Goal: Information Seeking & Learning: Compare options

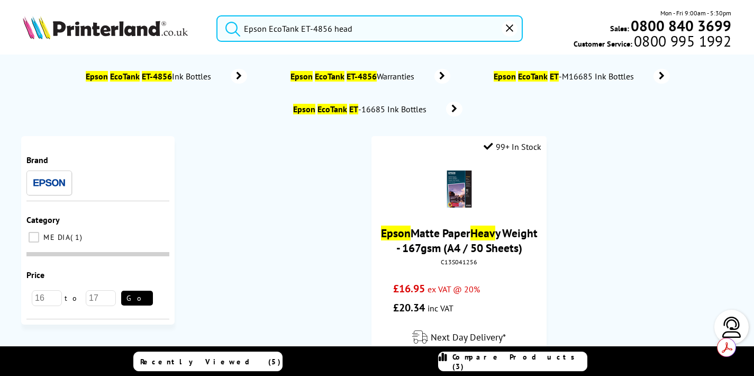
click at [498, 356] on span "Compare Products (3)" at bounding box center [519, 361] width 134 height 19
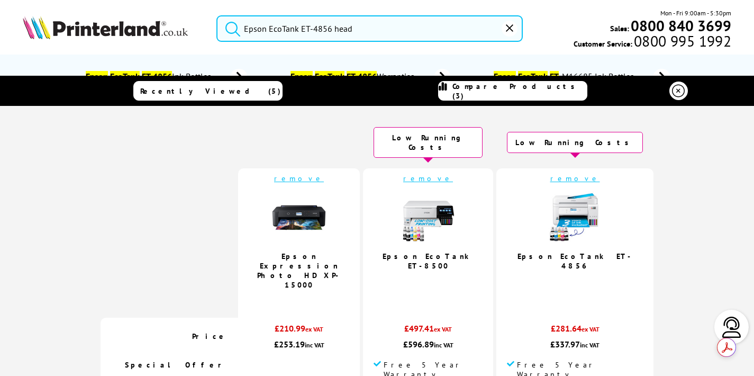
click at [319, 173] on link "remove" at bounding box center [299, 178] width 50 height 10
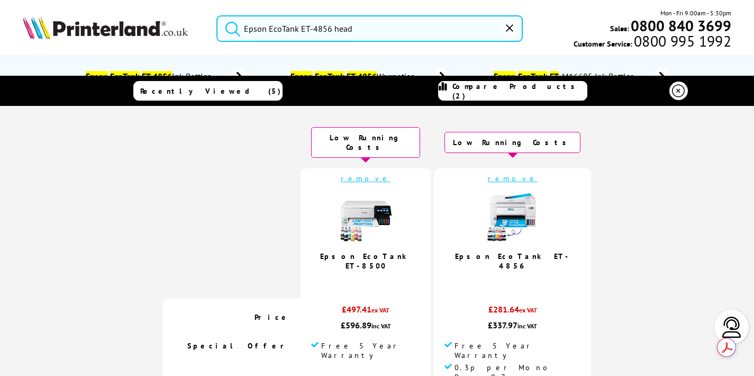
click at [371, 173] on link "remove" at bounding box center [366, 178] width 50 height 10
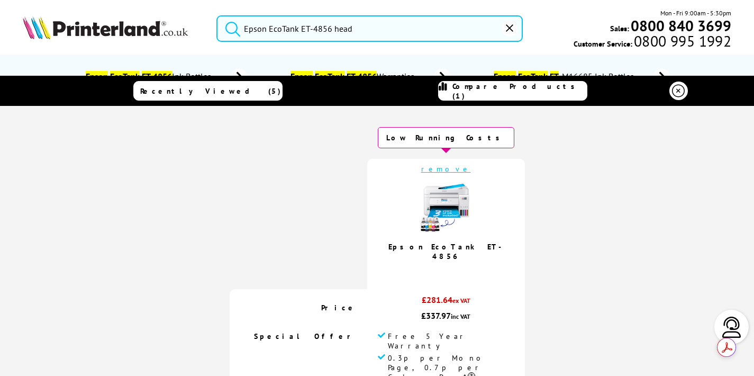
click at [673, 91] on icon at bounding box center [678, 91] width 13 height 13
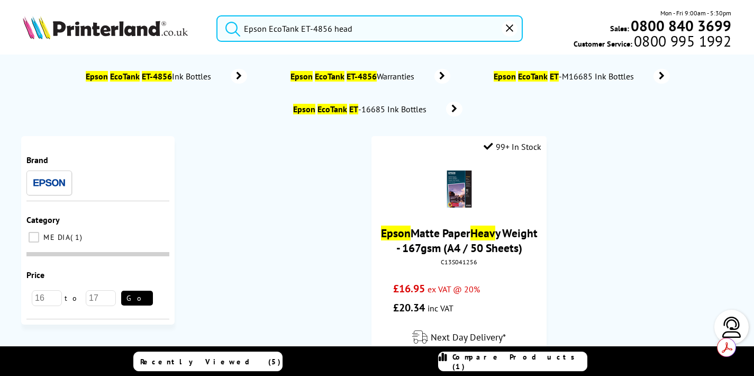
drag, startPoint x: 312, startPoint y: 28, endPoint x: 376, endPoint y: 27, distance: 63.5
click at [376, 27] on input "Epson EcoTank ET-4856 head" at bounding box center [369, 28] width 306 height 26
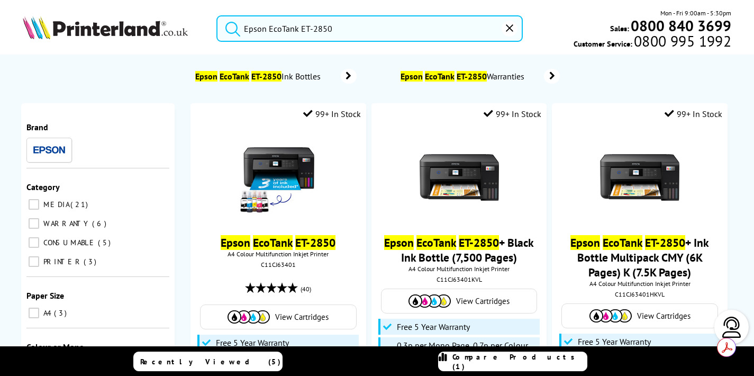
type input "Epson EcoTank ET-2850"
click at [217, 15] on button "submit" at bounding box center [230, 26] width 26 height 23
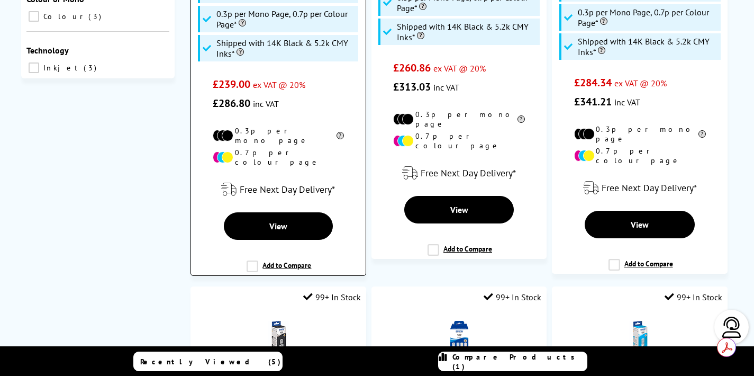
scroll to position [348, 0]
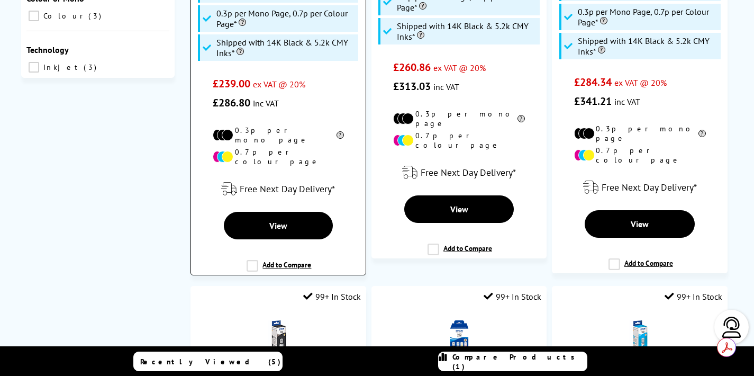
click at [251, 260] on label "Add to Compare" at bounding box center [278, 270] width 65 height 20
click at [0, 0] on input "Add to Compare" at bounding box center [0, 0] width 0 height 0
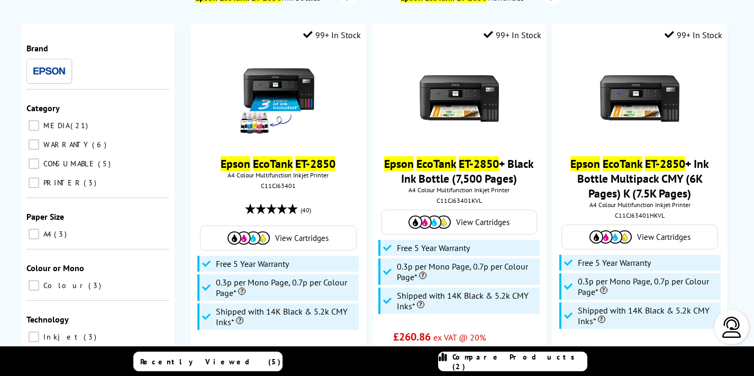
scroll to position [0, 0]
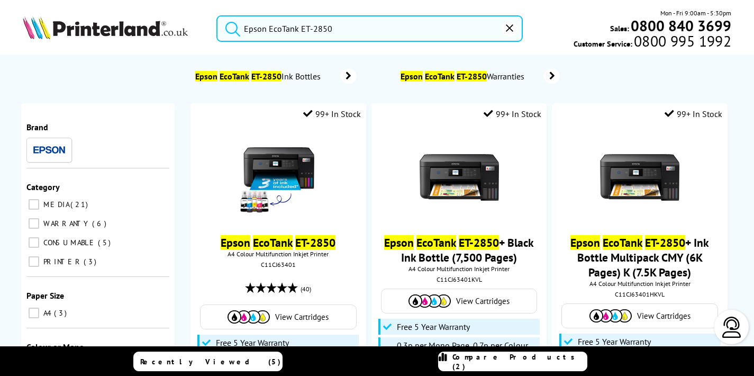
click at [53, 25] on img at bounding box center [105, 27] width 165 height 23
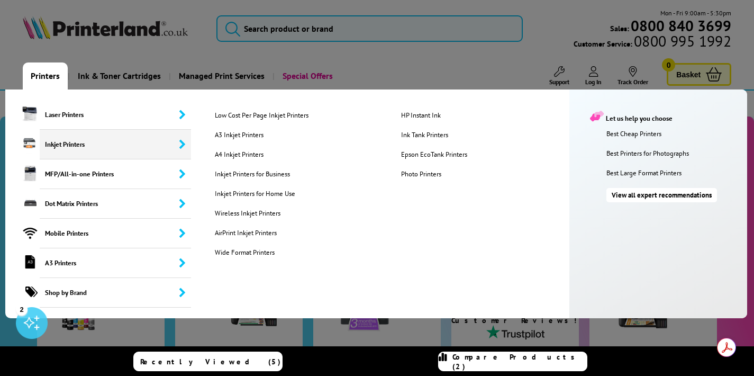
click at [62, 139] on span "Inkjet Printers" at bounding box center [115, 145] width 151 height 30
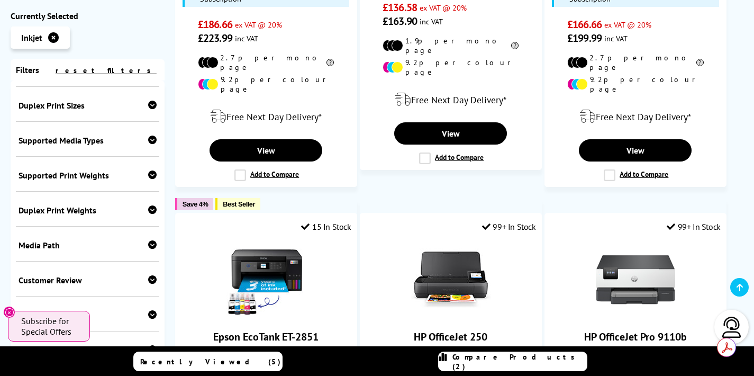
scroll to position [1174, 0]
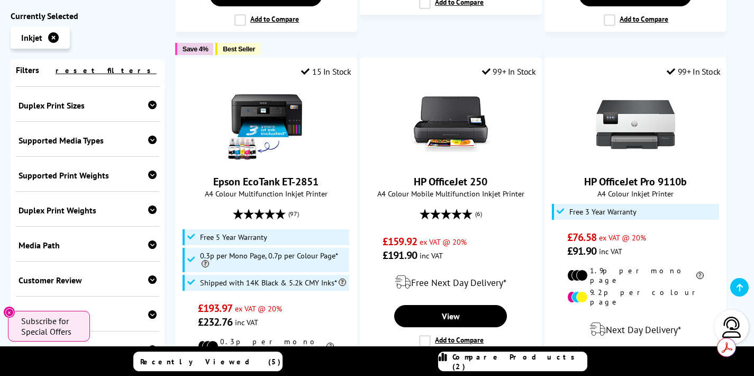
click at [169, 252] on div "Popularity Rating Price - Low to High Price - High to Low Running Costs - Low t…" at bounding box center [453, 45] width 579 height 1832
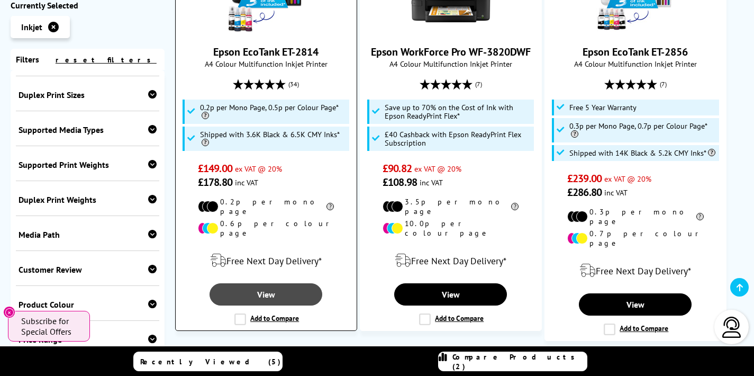
scroll to position [1743, 0]
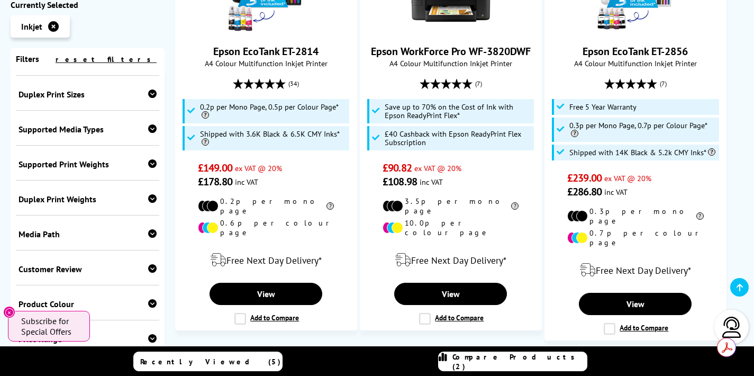
click at [77, 333] on div "Price Range" at bounding box center [88, 338] width 138 height 11
click at [111, 371] on select "0 100 200 300 400 500 600 700 800 900 1000 2000 3000 4000 5000 6000 8000 10000 …" at bounding box center [121, 377] width 69 height 13
select select "300"
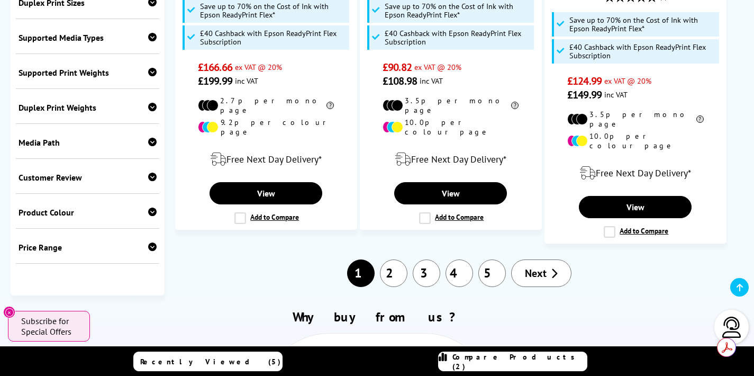
scroll to position [453, 0]
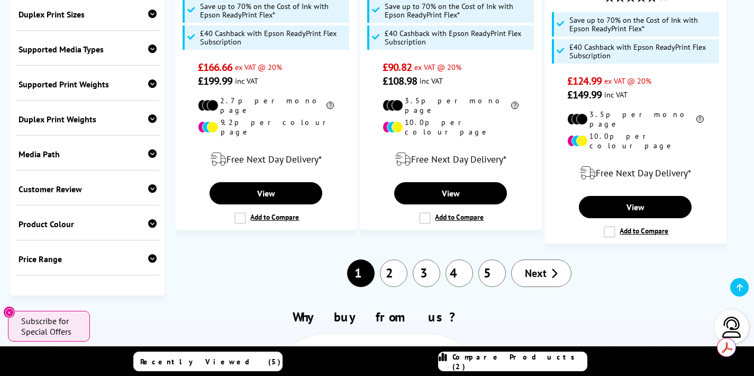
click at [76, 149] on div "Media Path" at bounding box center [88, 154] width 138 height 11
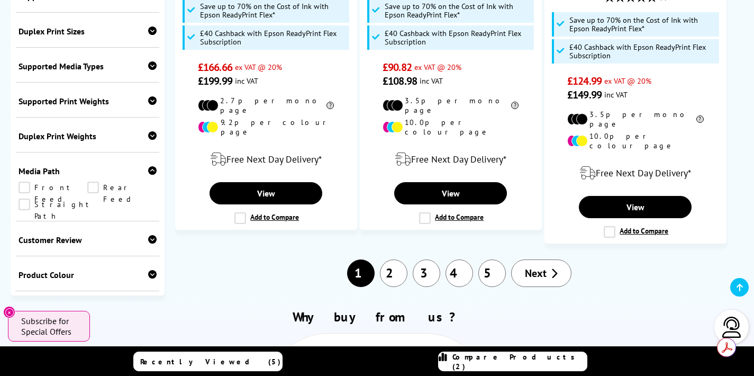
scroll to position [390, 0]
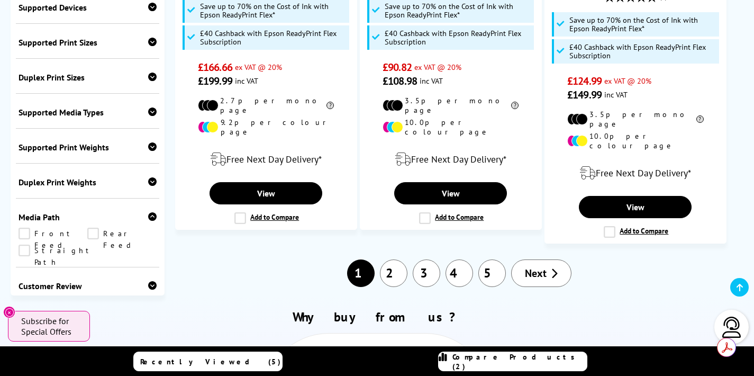
click at [84, 142] on div "Supported Print Weights" at bounding box center [88, 147] width 138 height 11
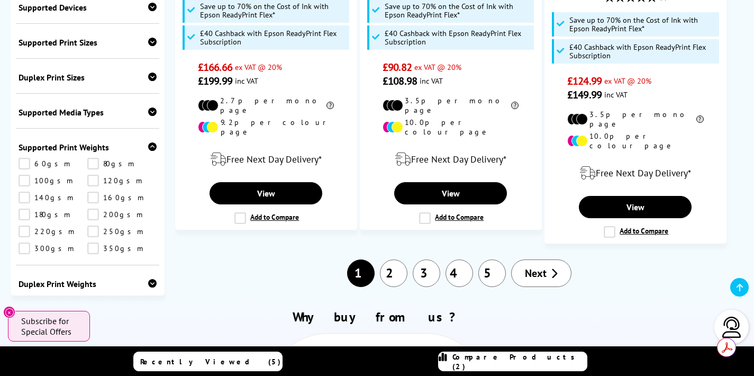
click at [26, 242] on link "300gsm" at bounding box center [53, 248] width 69 height 12
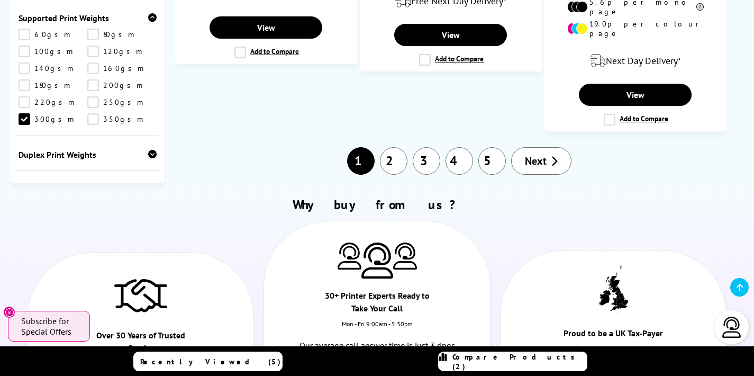
scroll to position [1572, 0]
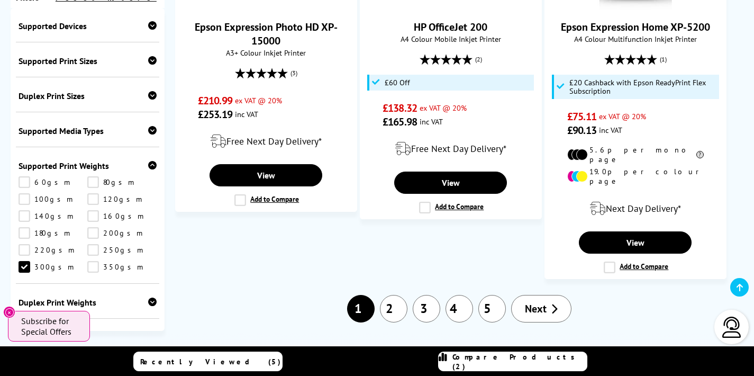
click at [77, 125] on div "Supported Media Types" at bounding box center [88, 130] width 138 height 11
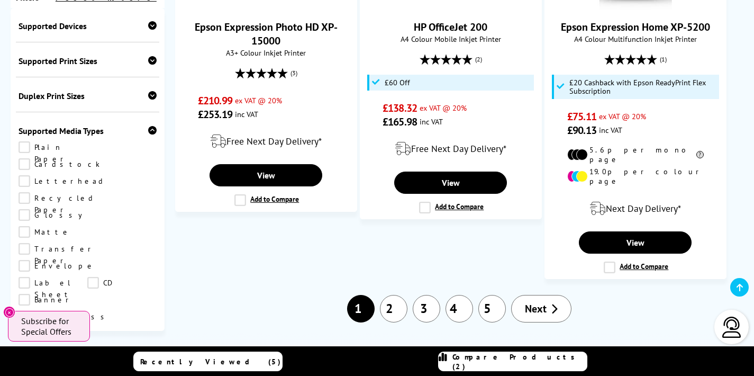
click at [96, 158] on link "Cardstock" at bounding box center [59, 164] width 81 height 12
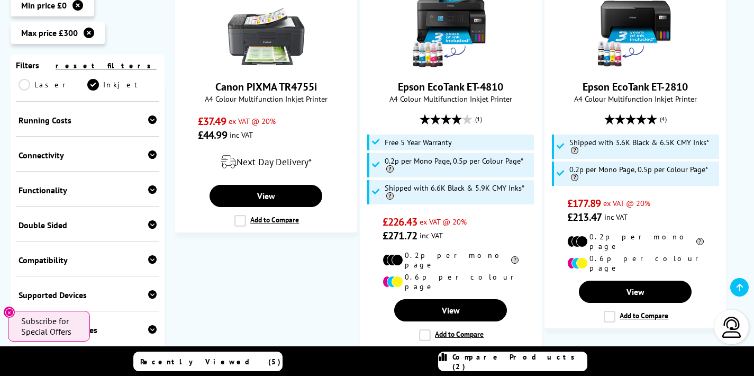
scroll to position [114, 0]
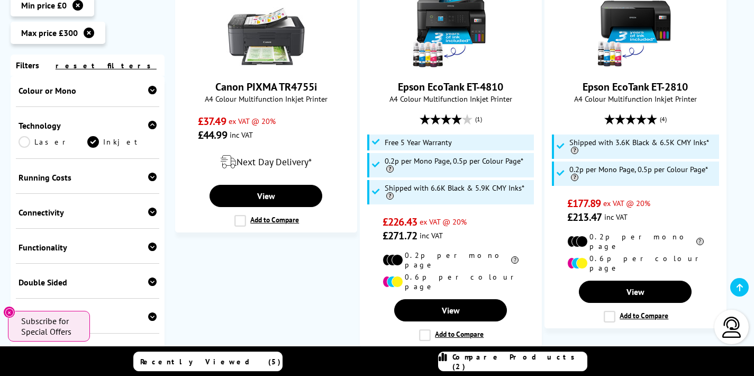
click at [71, 172] on div "Running Costs" at bounding box center [88, 177] width 138 height 11
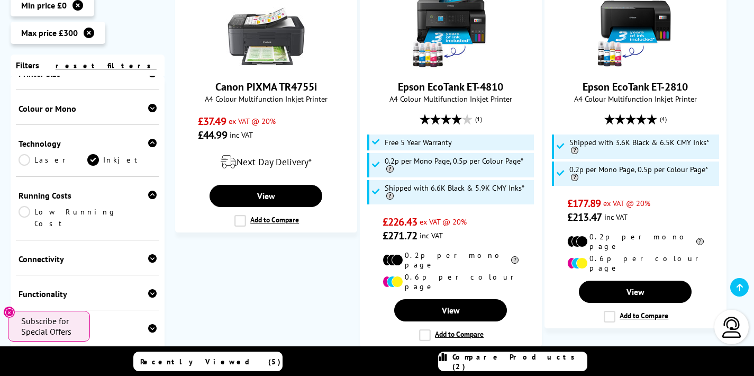
scroll to position [92, 0]
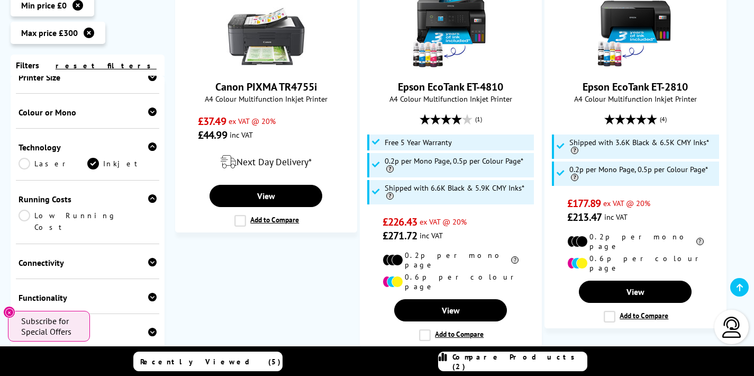
click at [73, 107] on div "Colour or Mono" at bounding box center [88, 112] width 138 height 11
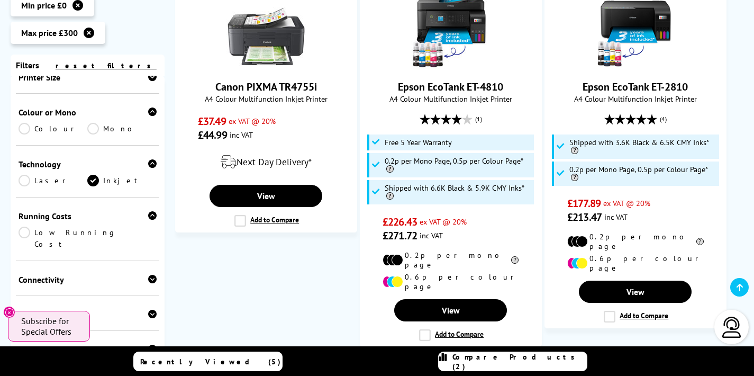
click at [46, 123] on link "Colour" at bounding box center [53, 129] width 69 height 12
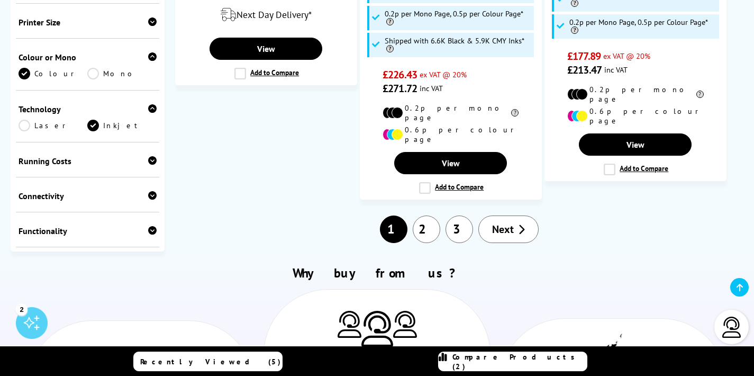
scroll to position [1014, 0]
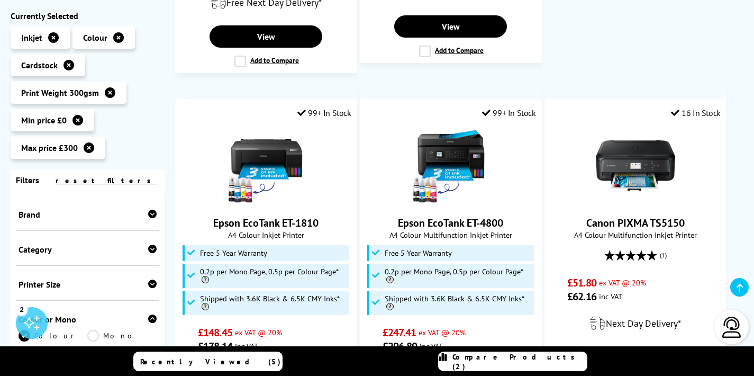
click at [66, 210] on div "Brand" at bounding box center [88, 214] width 138 height 11
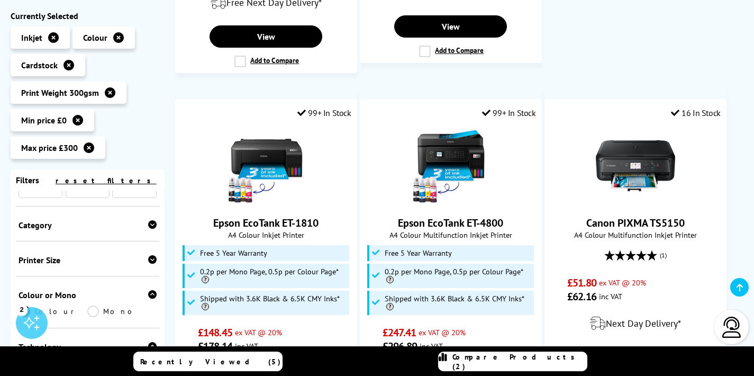
scroll to position [79, 0]
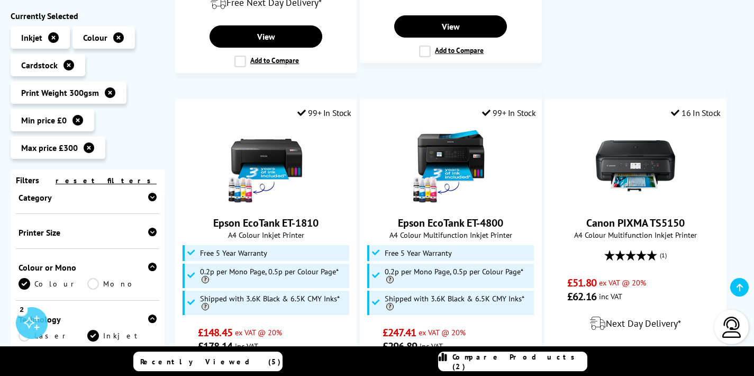
click at [67, 206] on div "Category Print Only Multifunction" at bounding box center [87, 196] width 143 height 35
click at [149, 197] on icon at bounding box center [152, 197] width 8 height 8
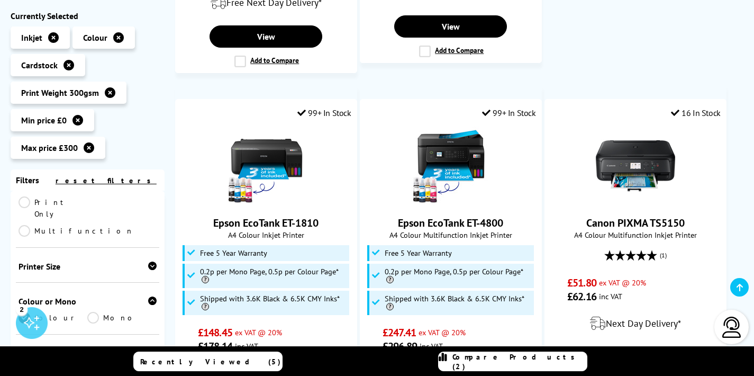
scroll to position [94, 0]
click at [50, 258] on div "Printer Size" at bounding box center [88, 263] width 138 height 11
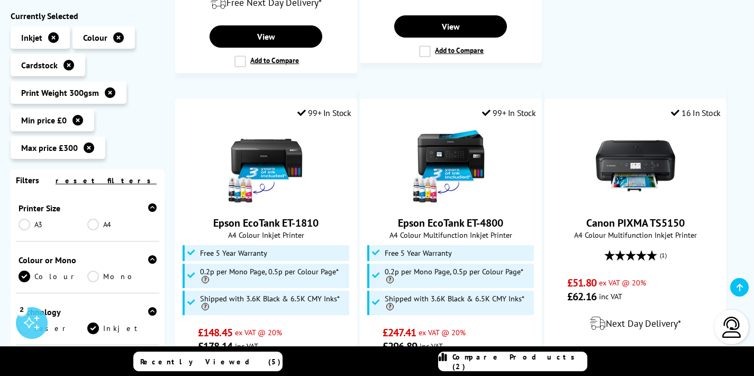
scroll to position [145, 0]
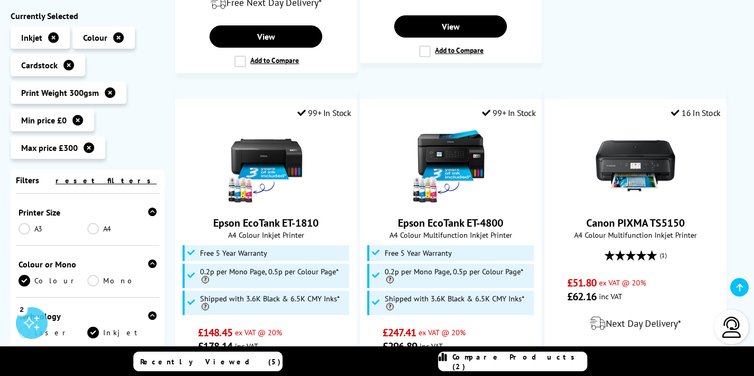
click at [94, 223] on link "A4" at bounding box center [121, 229] width 69 height 12
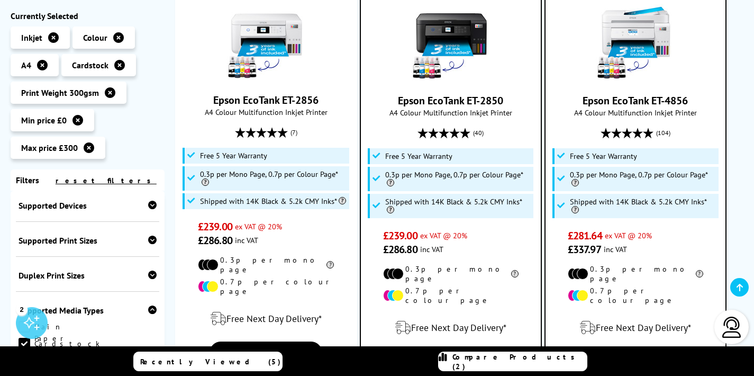
scroll to position [318, 0]
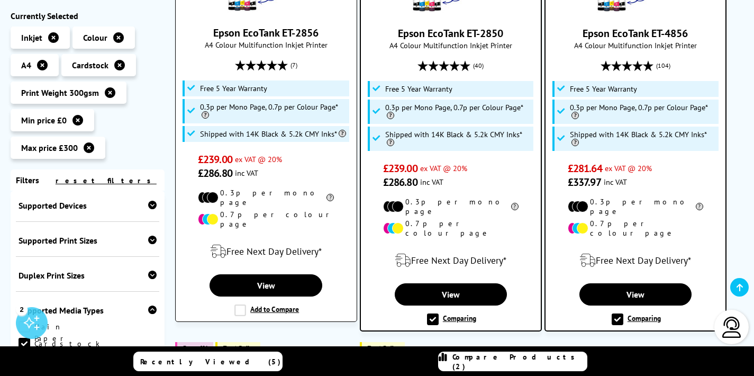
click at [241, 304] on label "Add to Compare" at bounding box center [266, 310] width 65 height 12
click at [0, 0] on input "Add to Compare" at bounding box center [0, 0] width 0 height 0
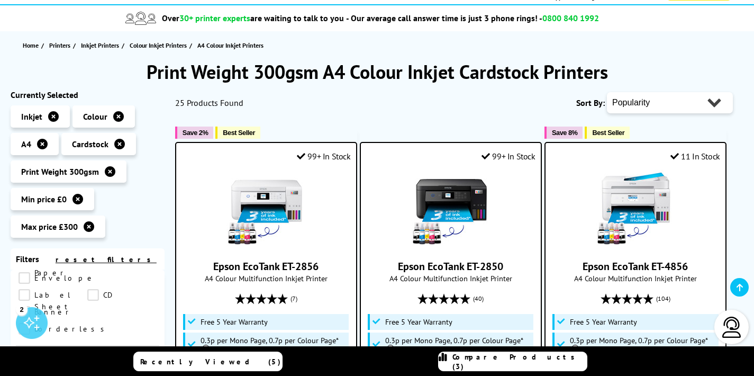
scroll to position [99, 0]
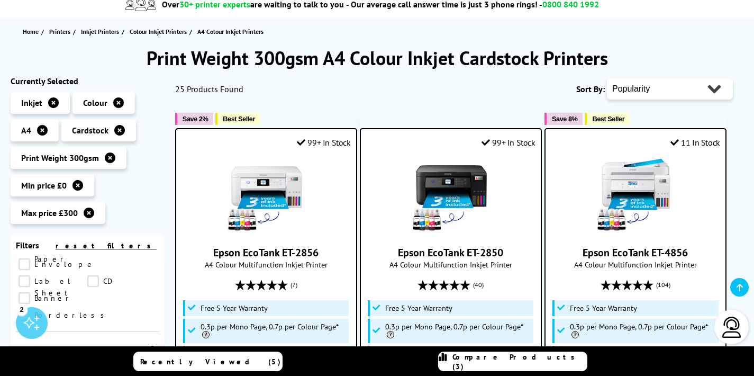
drag, startPoint x: 325, startPoint y: 251, endPoint x: 215, endPoint y: 254, distance: 109.5
click at [215, 254] on span "Epson EcoTank ET-2856" at bounding box center [266, 252] width 164 height 14
copy link "pson EcoTank ET-2856"
drag, startPoint x: 506, startPoint y: 251, endPoint x: 397, endPoint y: 253, distance: 109.0
click at [397, 253] on span "Epson EcoTank ET-2850" at bounding box center [451, 252] width 164 height 14
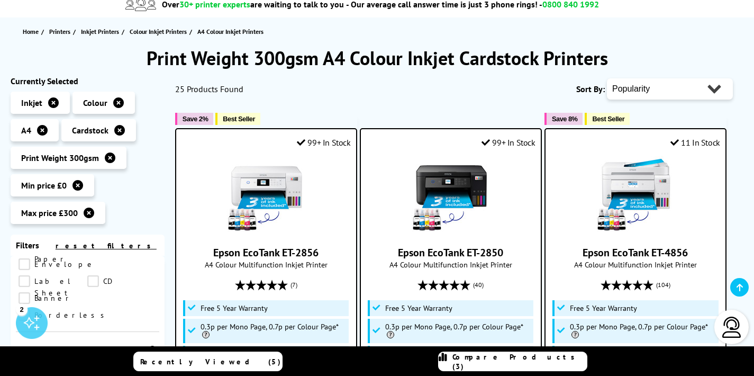
copy link "Epson EcoTank ET-2850"
drag, startPoint x: 692, startPoint y: 254, endPoint x: 579, endPoint y: 252, distance: 113.7
click at [579, 252] on span "Epson EcoTank ET-4856" at bounding box center [635, 252] width 164 height 14
copy link "Epson EcoTank ET-4856"
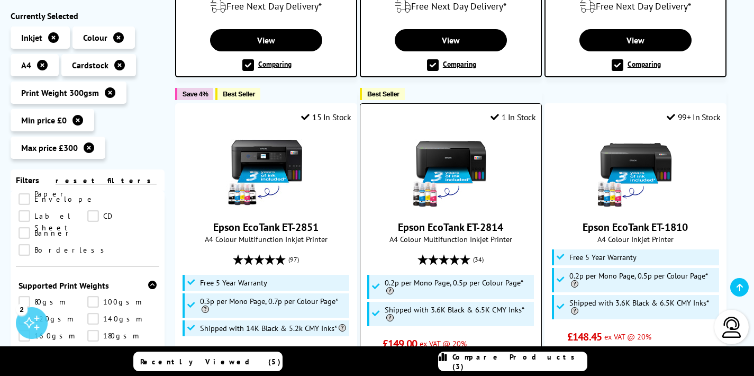
scroll to position [618, 0]
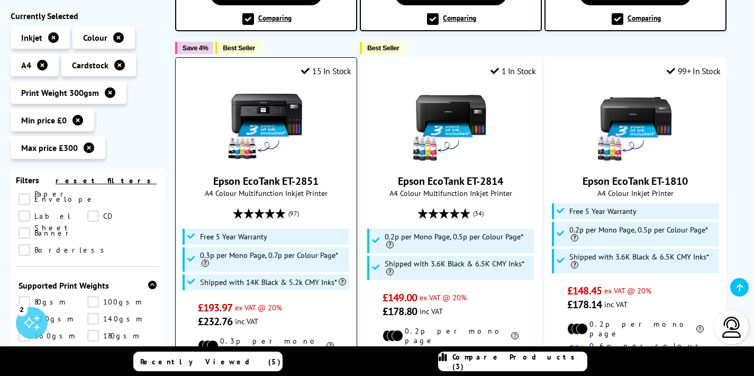
drag, startPoint x: 322, startPoint y: 154, endPoint x: 214, endPoint y: 158, distance: 108.0
click at [214, 174] on span "Epson EcoTank ET-2851" at bounding box center [266, 181] width 165 height 14
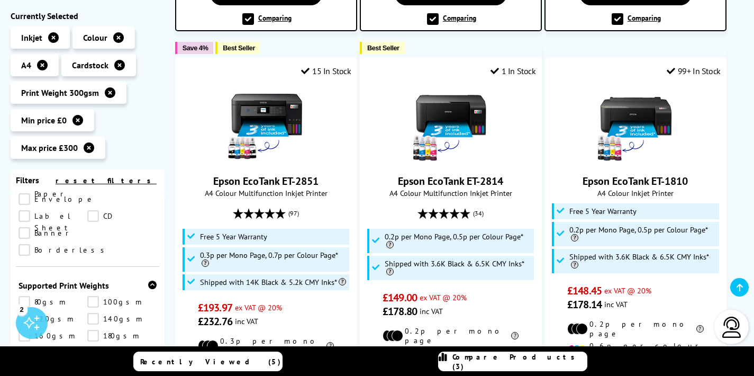
copy link "Epson EcoTank ET-2851"
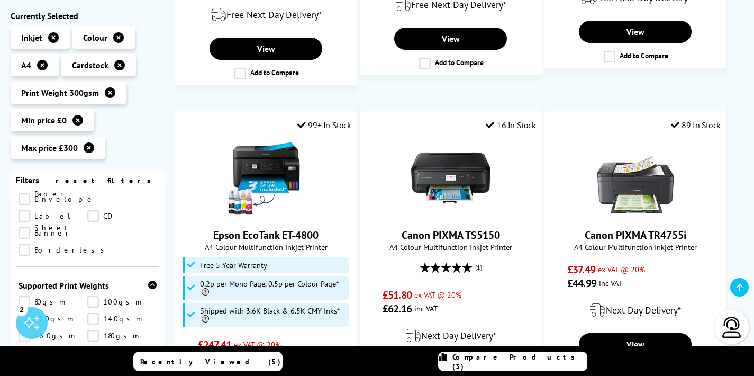
scroll to position [1008, 0]
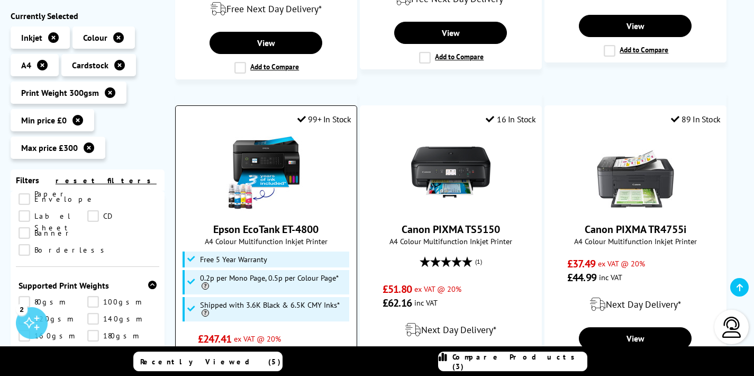
drag, startPoint x: 327, startPoint y: 190, endPoint x: 205, endPoint y: 193, distance: 122.7
click at [205, 222] on span "Epson EcoTank ET-4800" at bounding box center [266, 229] width 165 height 14
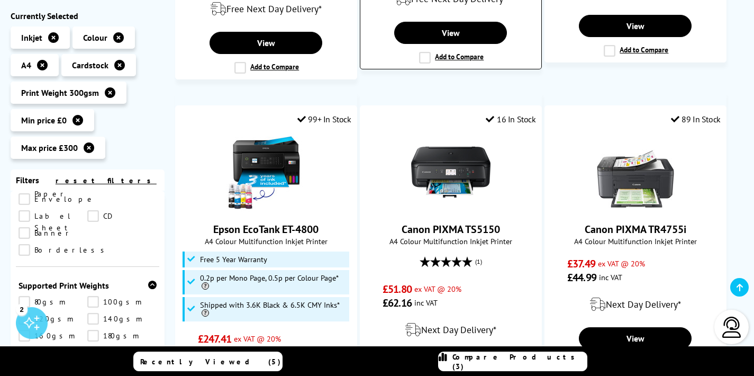
copy link "Epson EcoTank ET-4800"
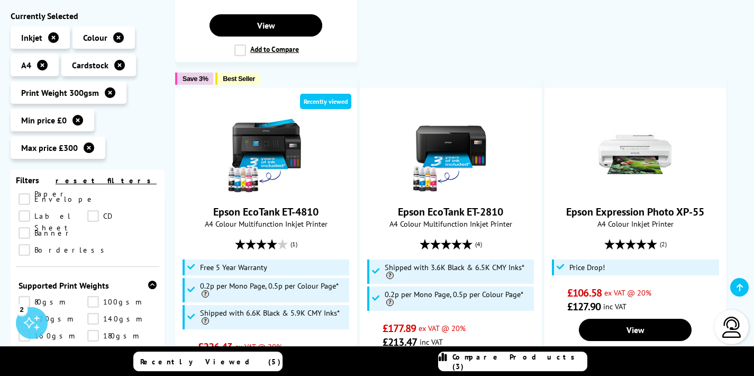
scroll to position [1458, 0]
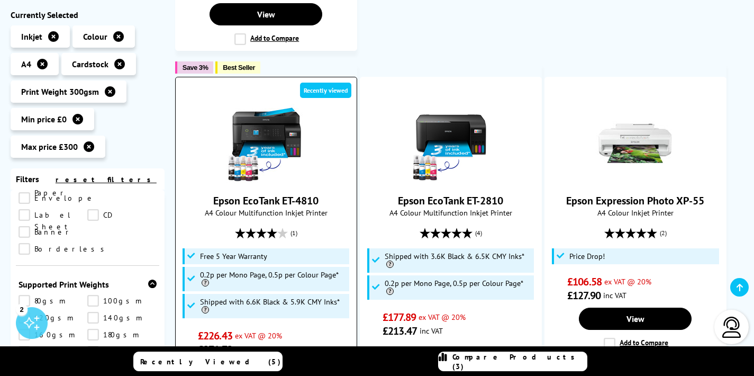
drag, startPoint x: 322, startPoint y: 144, endPoint x: 215, endPoint y: 145, distance: 107.4
click at [215, 194] on span "Epson EcoTank ET-4810" at bounding box center [266, 201] width 165 height 14
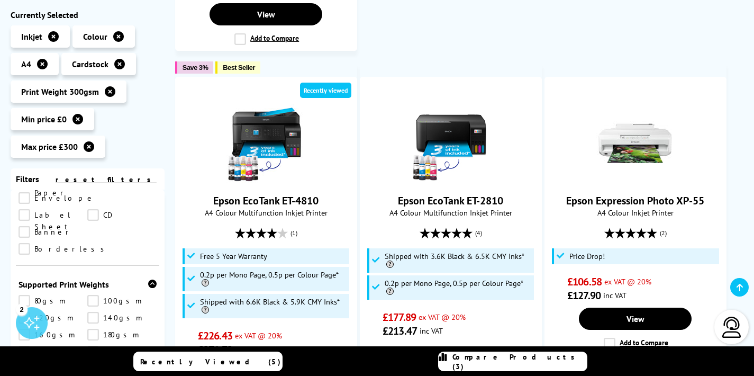
copy link "Epson EcoTank ET-4810"
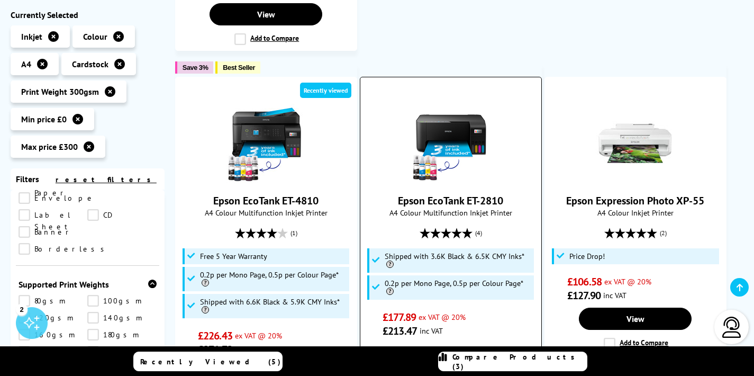
drag, startPoint x: 494, startPoint y: 145, endPoint x: 397, endPoint y: 147, distance: 96.8
click at [397, 194] on span "Epson EcoTank ET-2810" at bounding box center [450, 201] width 165 height 14
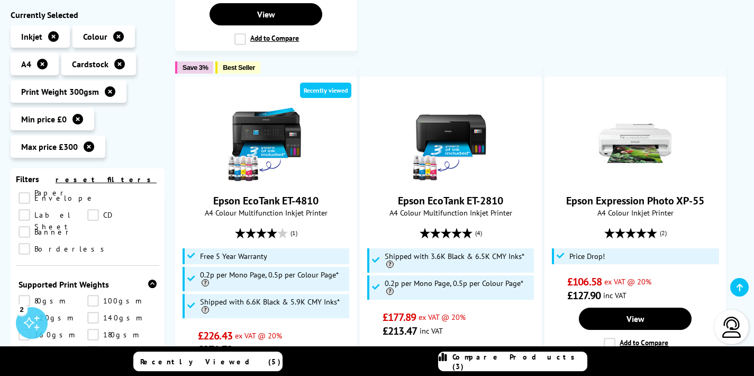
copy link "Epson EcoTank ET-2810"
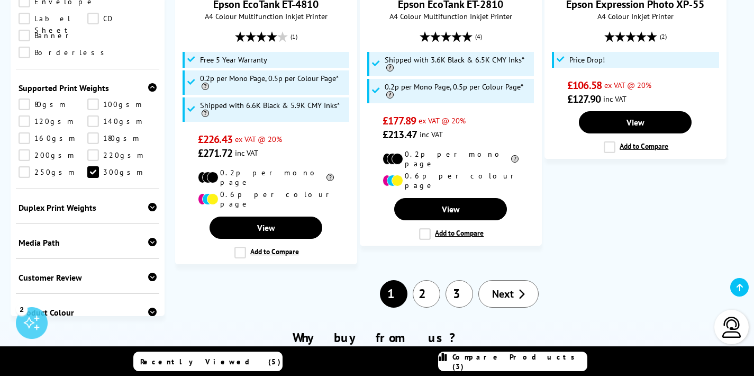
scroll to position [1794, 0]
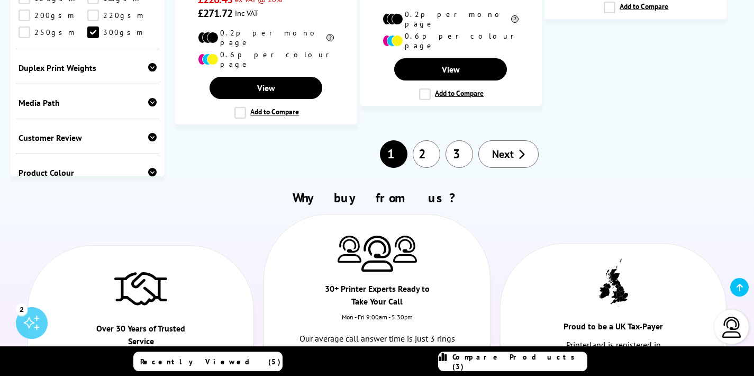
click at [434, 140] on link "2" at bounding box center [427, 154] width 28 height 28
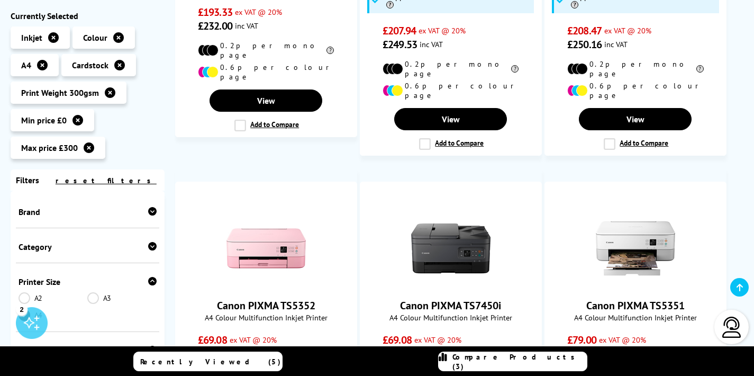
scroll to position [4, 0]
click at [506, 362] on span "Compare Products (3)" at bounding box center [519, 361] width 134 height 19
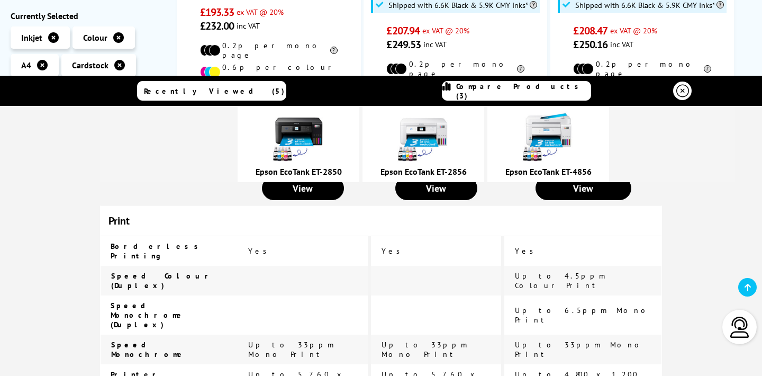
scroll to position [473, 0]
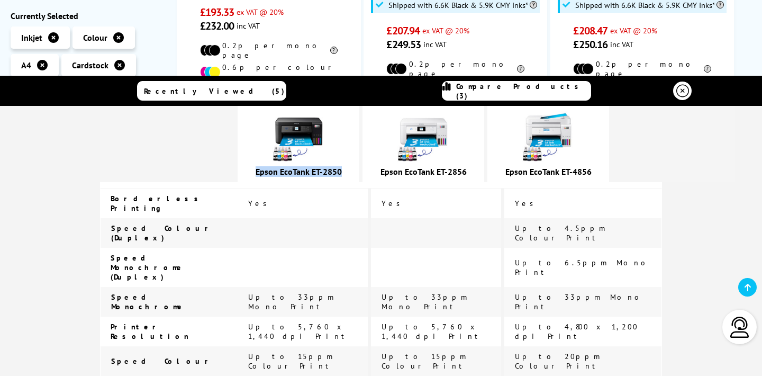
drag, startPoint x: 367, startPoint y: 172, endPoint x: 278, endPoint y: 175, distance: 88.9
click at [278, 175] on div "Epson EcoTank ET-2850" at bounding box center [298, 171] width 111 height 11
copy link "Epson EcoTank ET-2850"
